Goal: Information Seeking & Learning: Learn about a topic

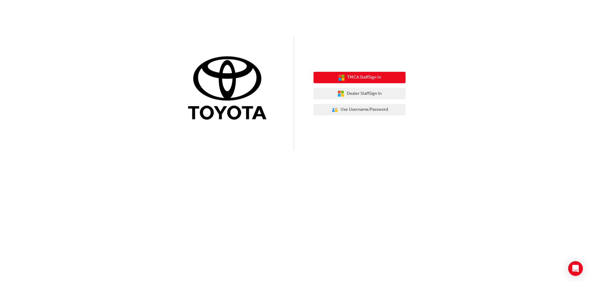
click at [353, 79] on span "TMCA Staff Sign In" at bounding box center [364, 77] width 34 height 7
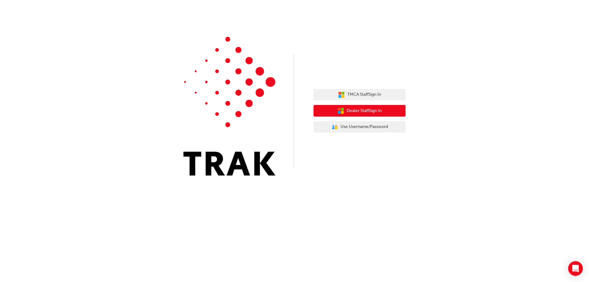
click at [394, 113] on button "Dealer Staff Sign In" at bounding box center [360, 111] width 92 height 12
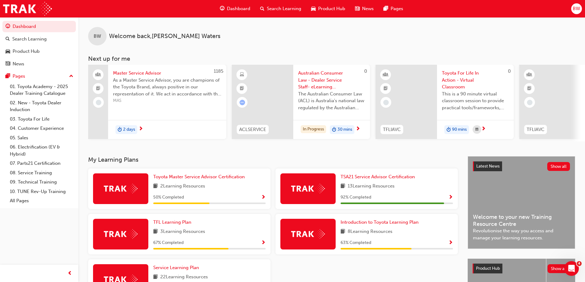
click at [240, 161] on h3 "My Learning Plans" at bounding box center [273, 159] width 370 height 7
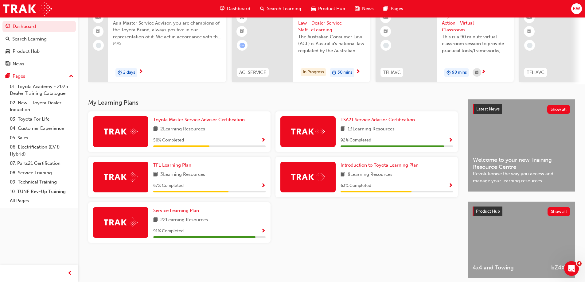
scroll to position [61, 0]
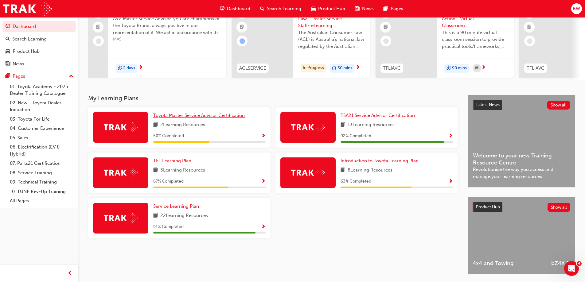
click at [216, 118] on span "Toyota Master Service Advisor Certification" at bounding box center [198, 116] width 91 height 6
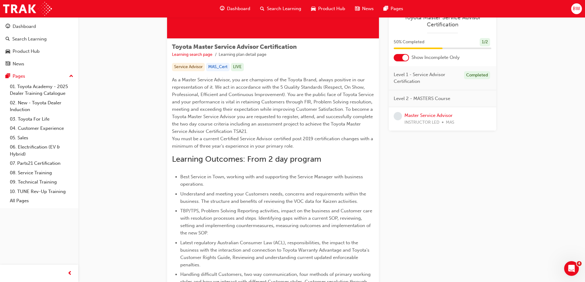
scroll to position [37, 0]
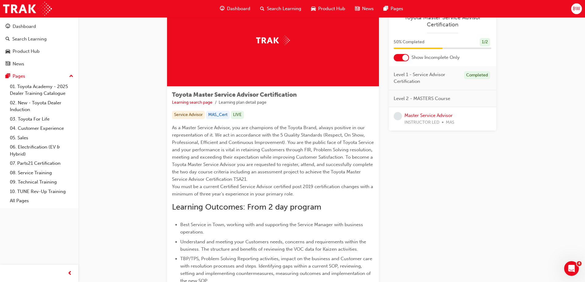
click at [579, 153] on div "Toyota Master Service Advisor Certification Learning search page Learning plan …" at bounding box center [331, 231] width 506 height 502
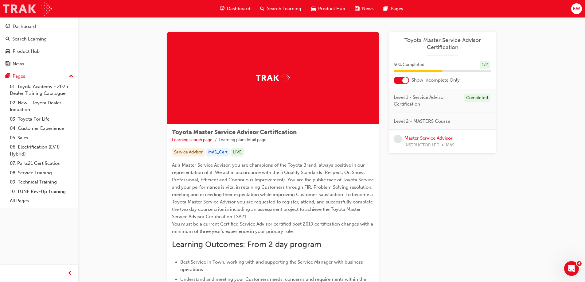
click at [16, 9] on img at bounding box center [27, 9] width 49 height 14
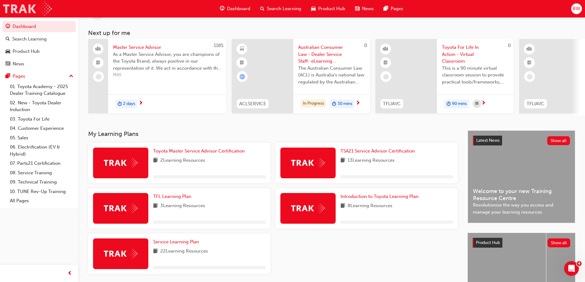
scroll to position [85, 0]
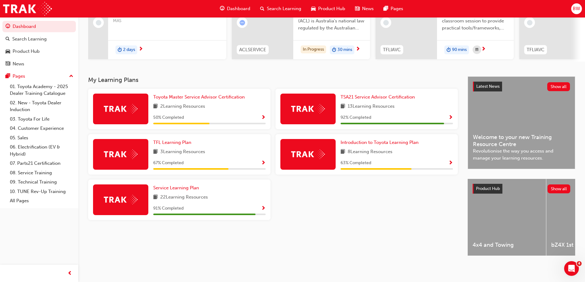
click at [255, 168] on div "TFL Learning Plan 3 Learning Resources 67 % Completed" at bounding box center [179, 154] width 182 height 41
click at [265, 161] on span "Show Progress" at bounding box center [263, 164] width 5 height 6
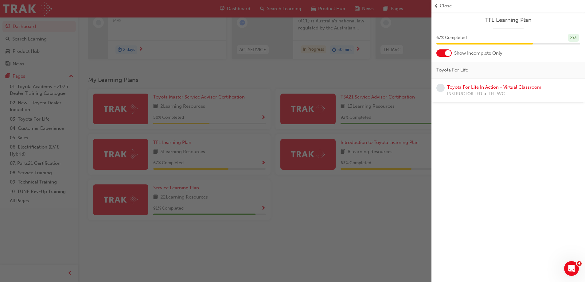
click at [509, 87] on link "Toyota For Life In Action - Virtual Classroom" at bounding box center [494, 87] width 94 height 6
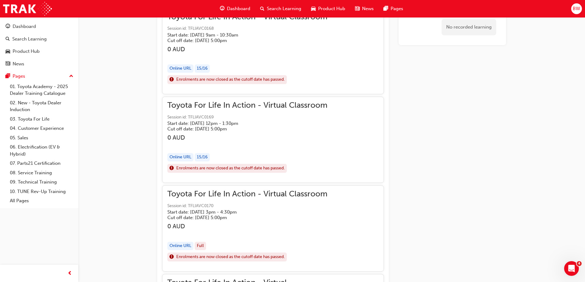
scroll to position [560, 0]
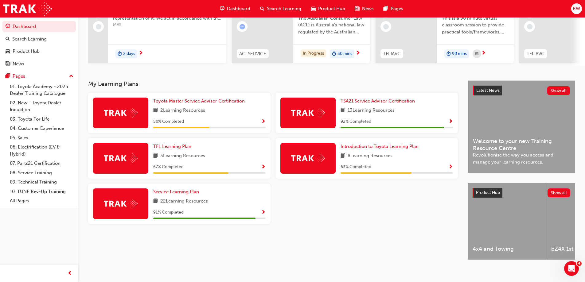
scroll to position [85, 0]
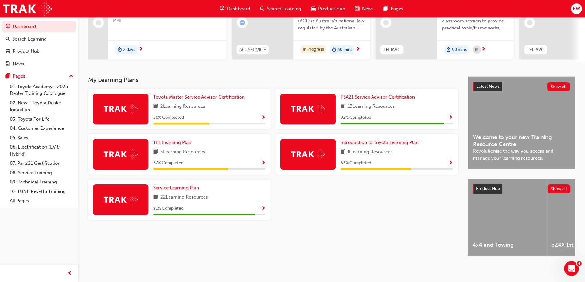
click at [456, 161] on div "Introduction to Toyota Learning Plan 8 Learning Resources 63 % Completed" at bounding box center [366, 154] width 182 height 41
click at [452, 161] on span "Show Progress" at bounding box center [450, 164] width 5 height 6
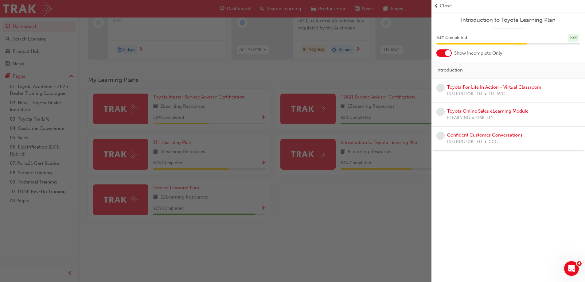
click at [513, 135] on link "Confident Customer Conversations" at bounding box center [484, 135] width 75 height 6
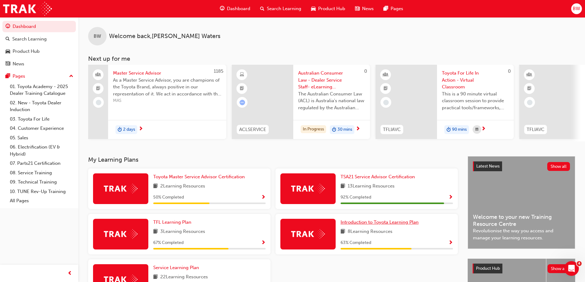
click at [378, 226] on link "Introduction to Toyota Learning Plan" at bounding box center [380, 222] width 80 height 7
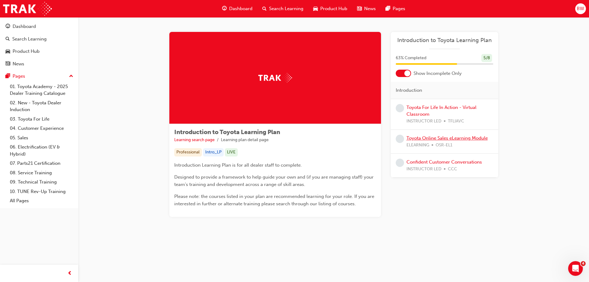
click at [432, 137] on link "Toyota Online Sales eLearning Module" at bounding box center [447, 138] width 81 height 6
